Goal: Find specific page/section: Find specific page/section

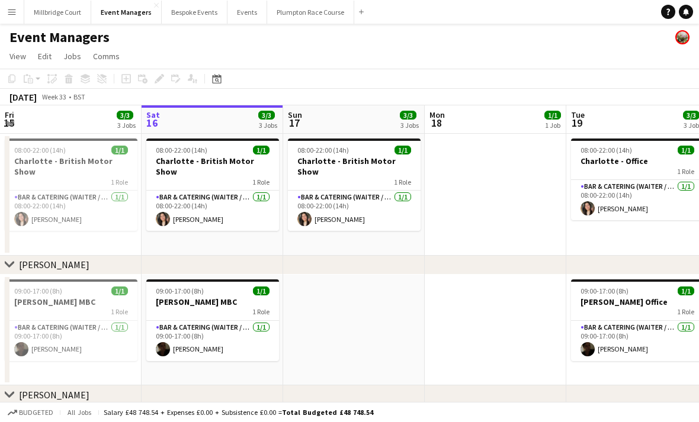
click at [60, 24] on div "Event Managers" at bounding box center [349, 35] width 699 height 23
click at [65, 20] on button "[GEOGRAPHIC_DATA]" at bounding box center [57, 12] width 67 height 23
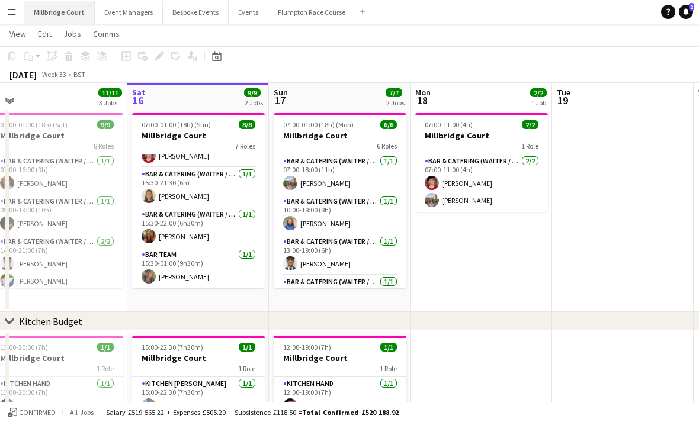
scroll to position [24, 0]
